Goal: Information Seeking & Learning: Learn about a topic

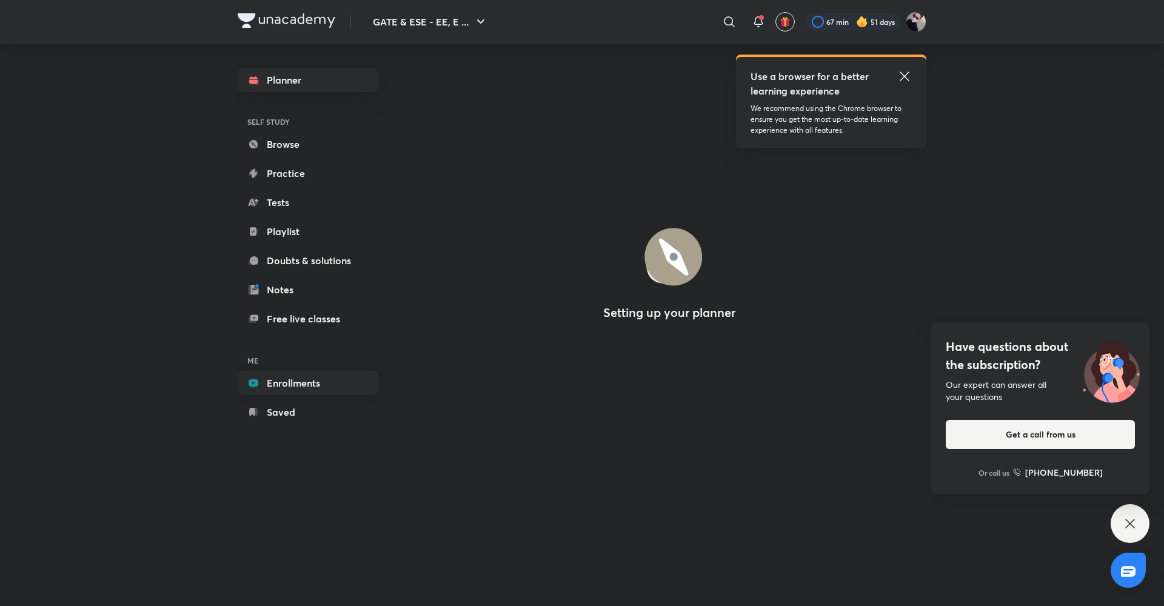
click at [294, 380] on link "Enrollments" at bounding box center [308, 383] width 141 height 24
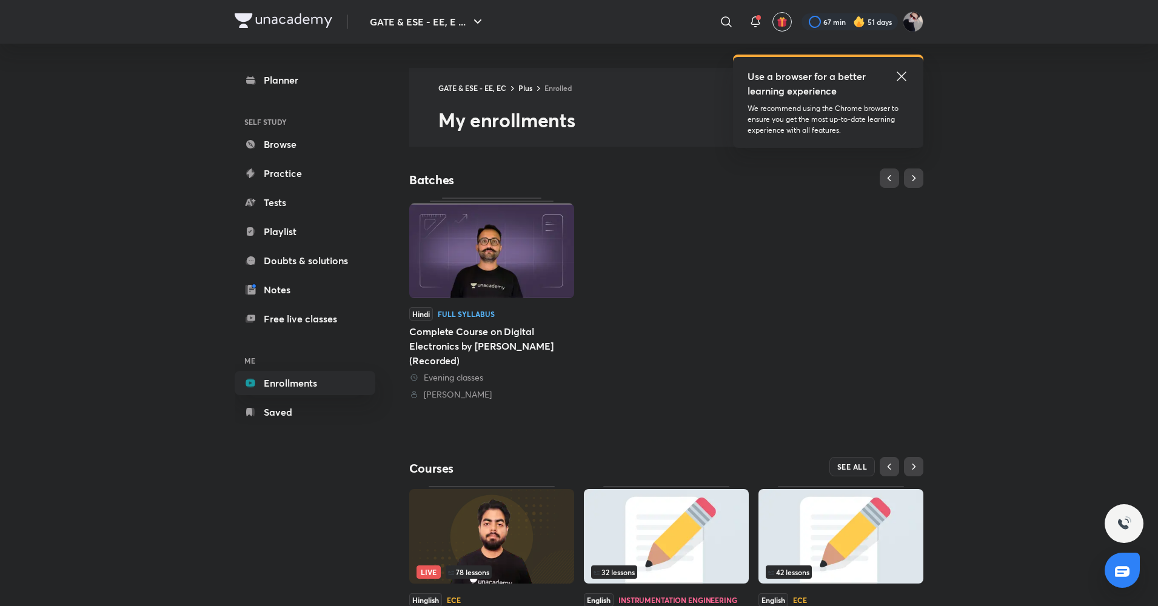
scroll to position [90, 0]
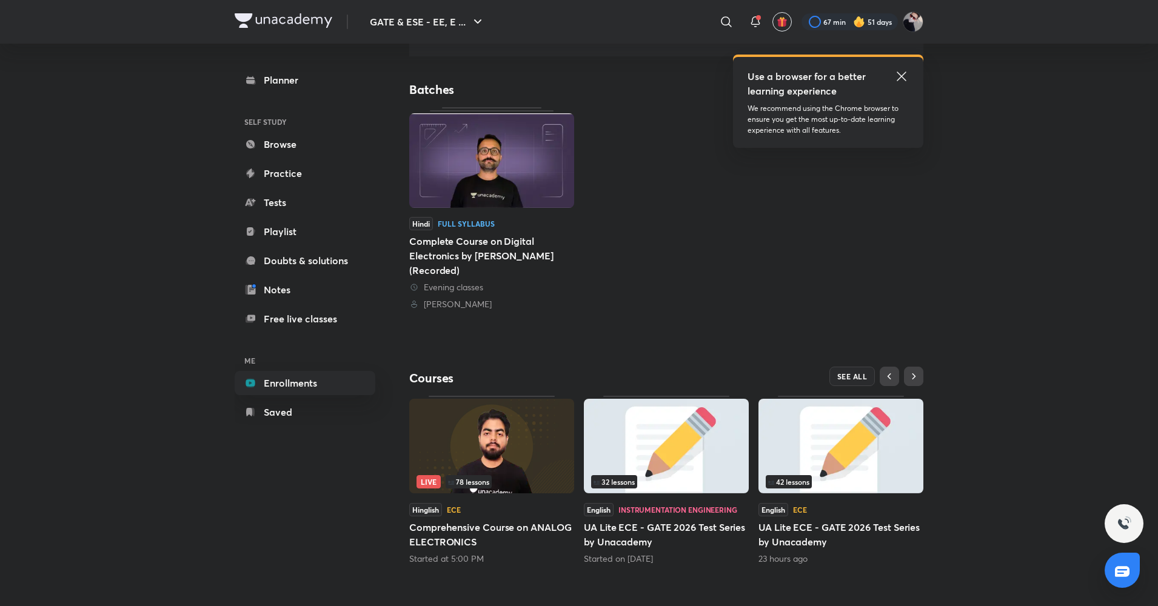
click at [490, 493] on img at bounding box center [491, 446] width 165 height 95
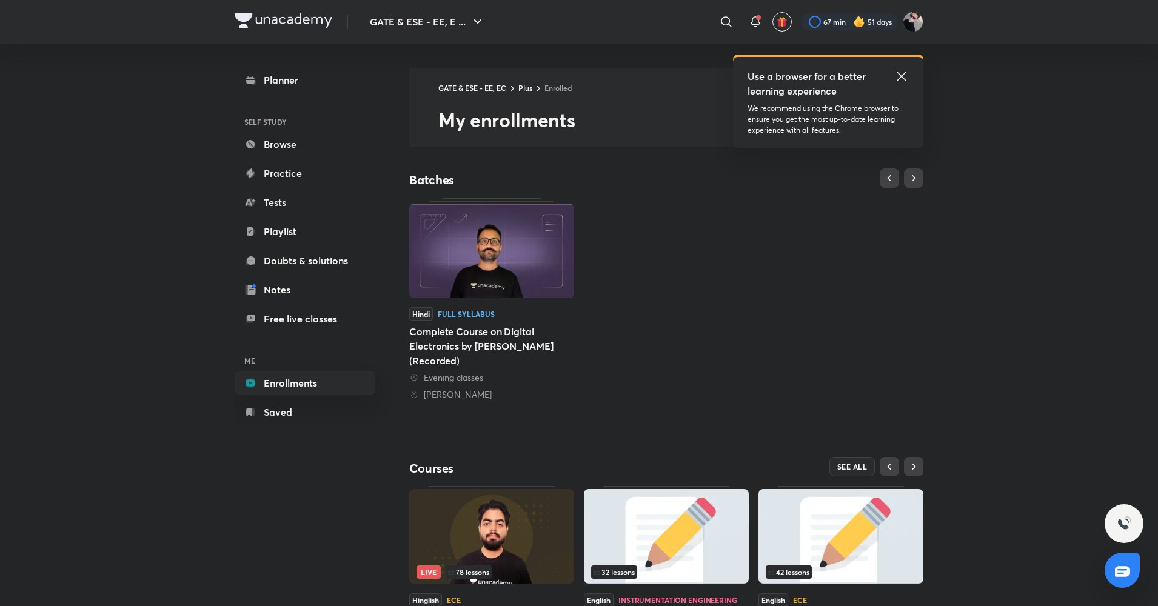
click at [477, 486] on div "Courses SEE ALL Live 78 lessons Hinglish ECE Comprehensive Course on ANALOG ELE…" at bounding box center [666, 562] width 514 height 210
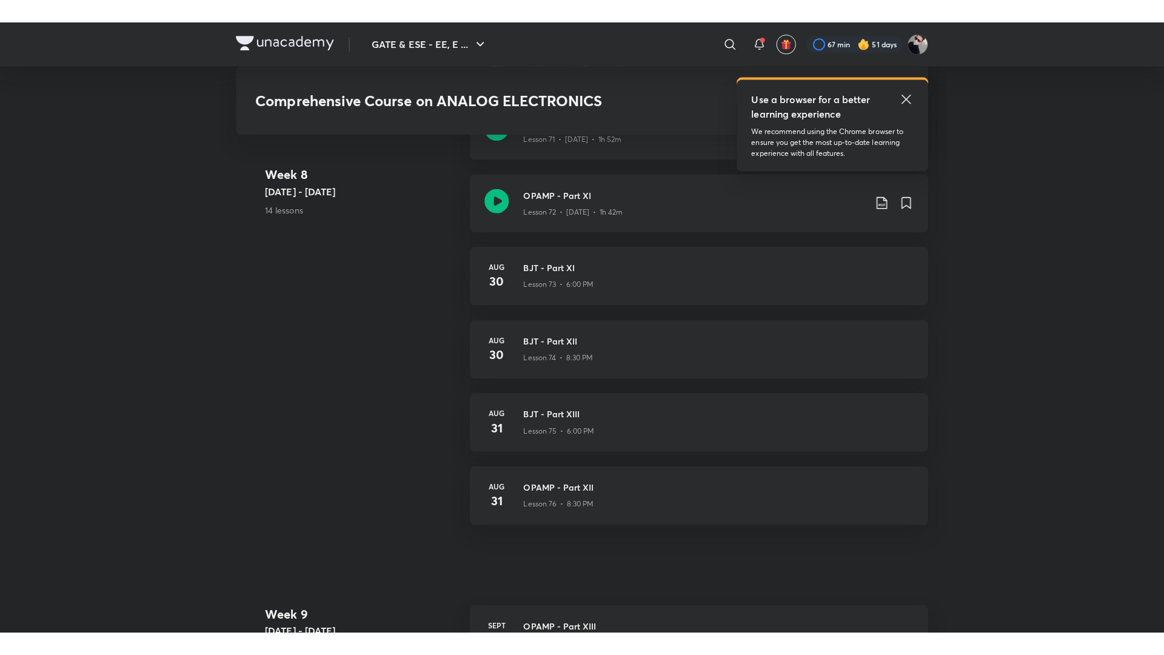
scroll to position [6265, 0]
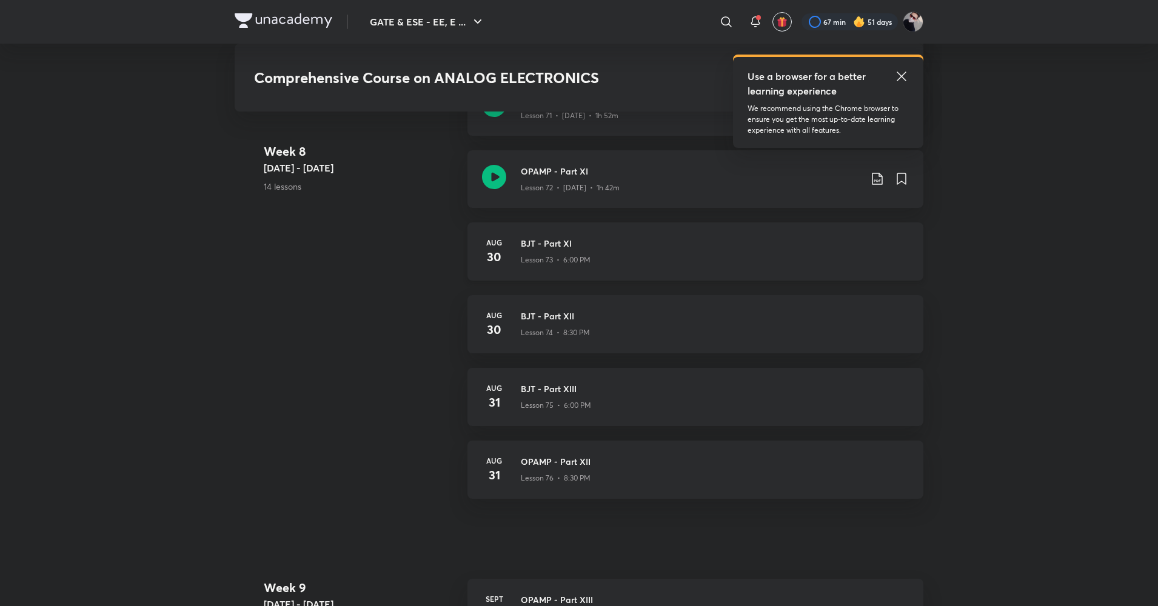
click at [597, 259] on div "Lesson 73 • 6:00 PM" at bounding box center [715, 258] width 388 height 16
